Goal: Task Accomplishment & Management: Use online tool/utility

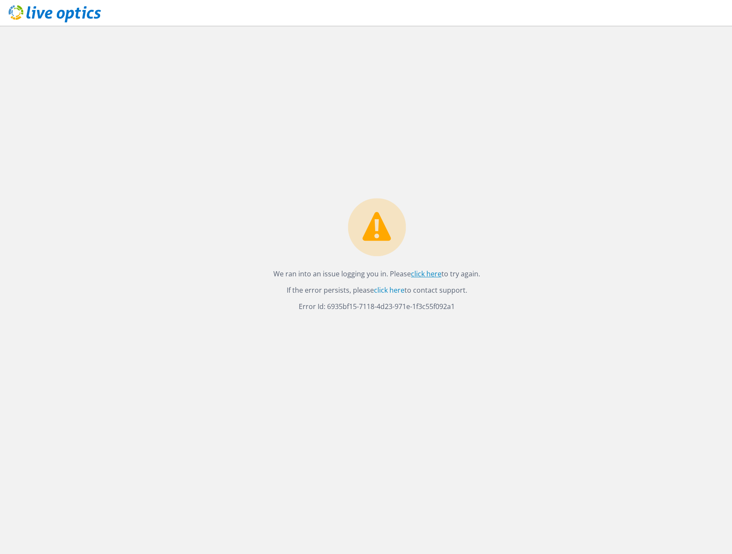
click at [435, 274] on link "click here" at bounding box center [426, 273] width 31 height 9
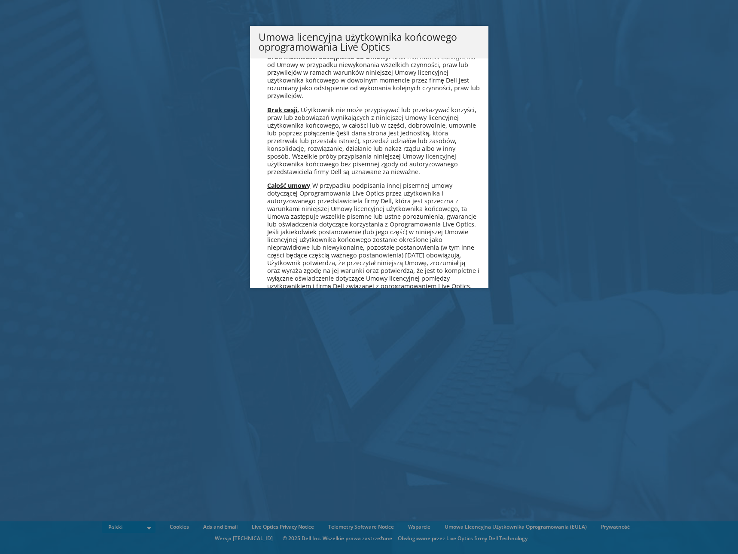
scroll to position [4139, 0]
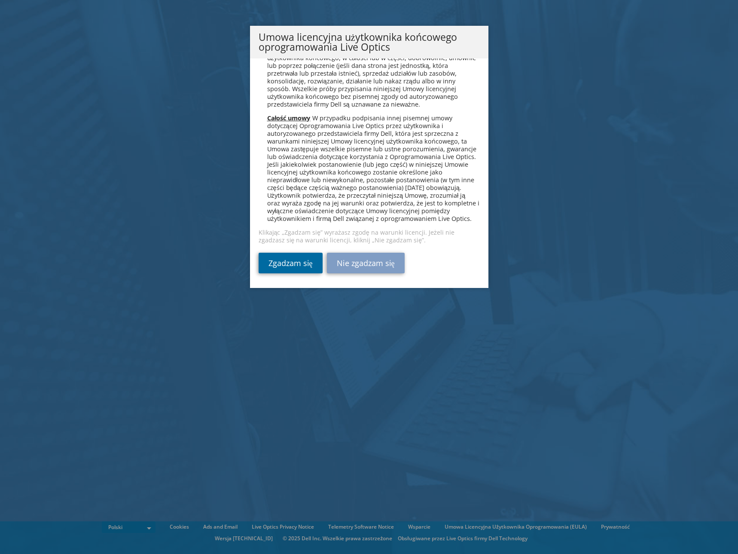
click at [296, 265] on link "Zgadzam się" at bounding box center [291, 263] width 64 height 21
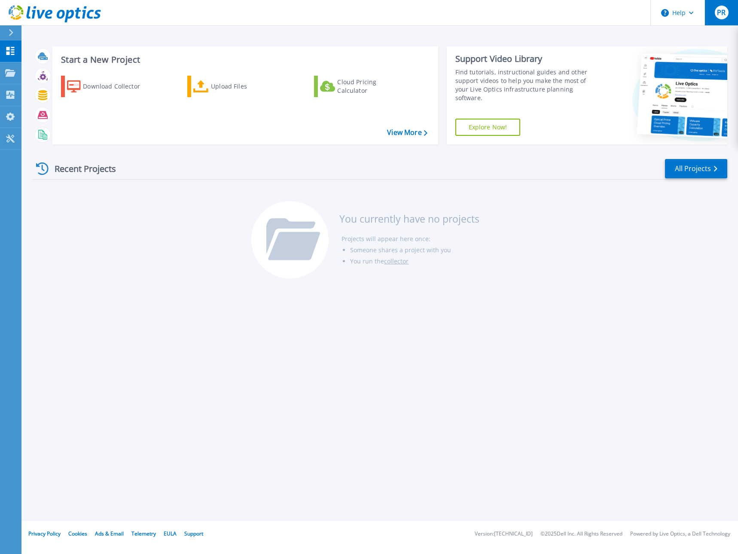
click at [734, 18] on button "PR" at bounding box center [722, 12] width 34 height 25
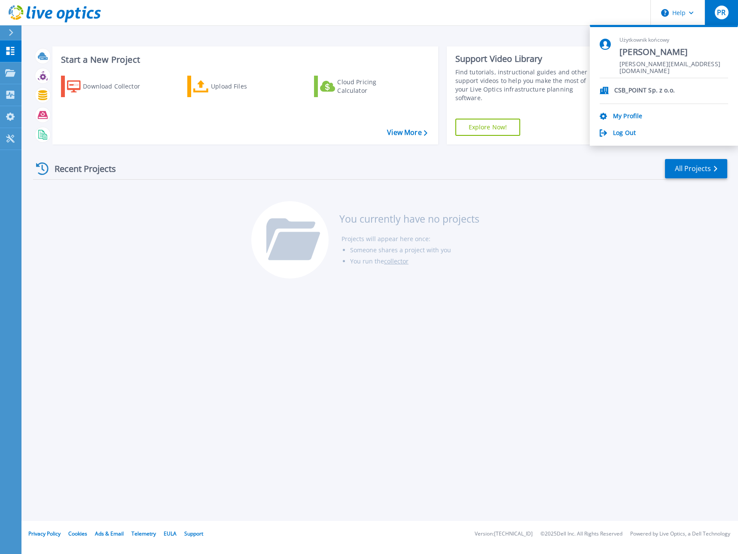
click at [601, 360] on div "Start a New Project Download Collector Upload Files Cloud Pricing Calculator Vi…" at bounding box center [379, 260] width 717 height 521
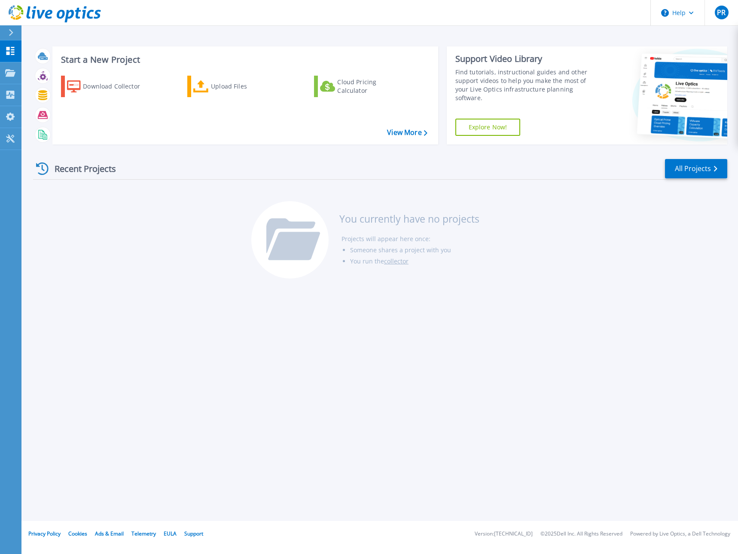
click at [427, 334] on div "Start a New Project Download Collector Upload Files Cloud Pricing Calculator Vi…" at bounding box center [379, 260] width 717 height 521
click at [605, 306] on div "Start a New Project Download Collector Upload Files Cloud Pricing Calculator Vi…" at bounding box center [379, 260] width 717 height 521
click at [196, 285] on div "Recent Projects All Projects You currently have no projects Projects will appea…" at bounding box center [380, 219] width 694 height 136
click at [332, 341] on div "Start a New Project Download Collector Upload Files Cloud Pricing Calculator Vi…" at bounding box center [379, 260] width 717 height 521
